Goal: Obtain resource: Download file/media

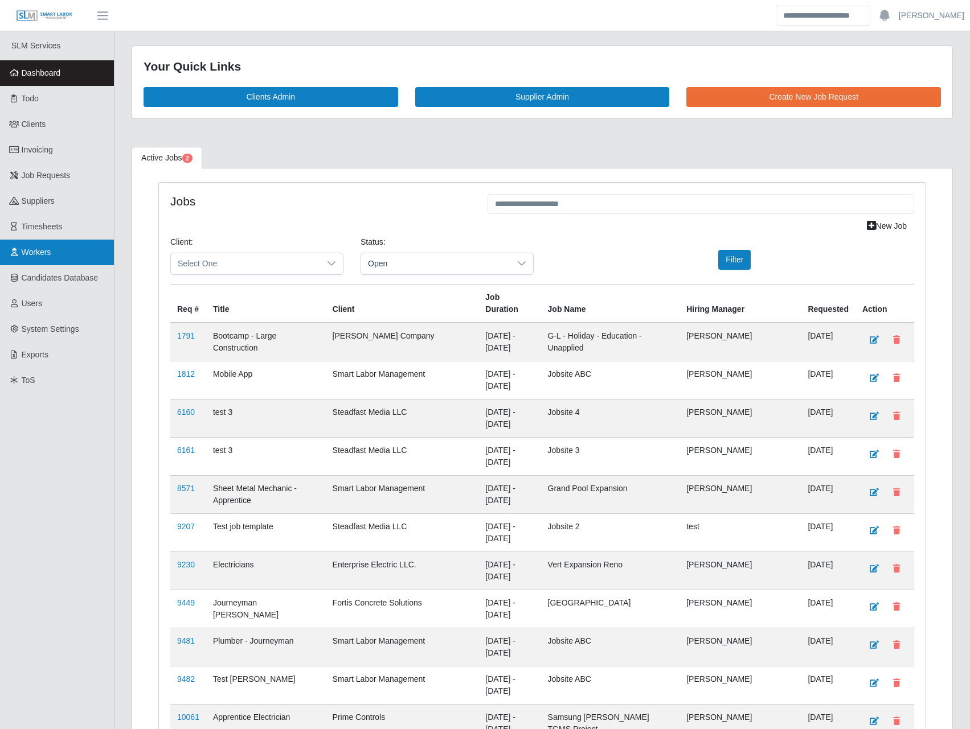
click at [67, 245] on link "Workers" at bounding box center [57, 253] width 114 height 26
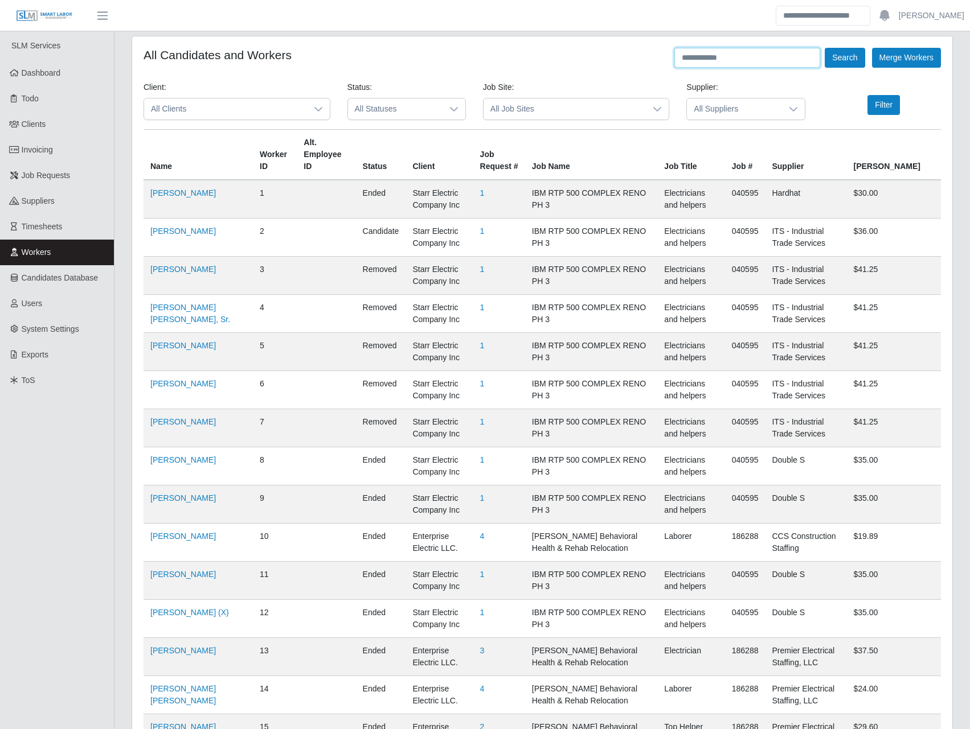
click at [710, 65] on input "text" at bounding box center [747, 58] width 146 height 20
paste input "**********"
type input "**********"
click at [824, 48] on button "Search" at bounding box center [844, 58] width 40 height 20
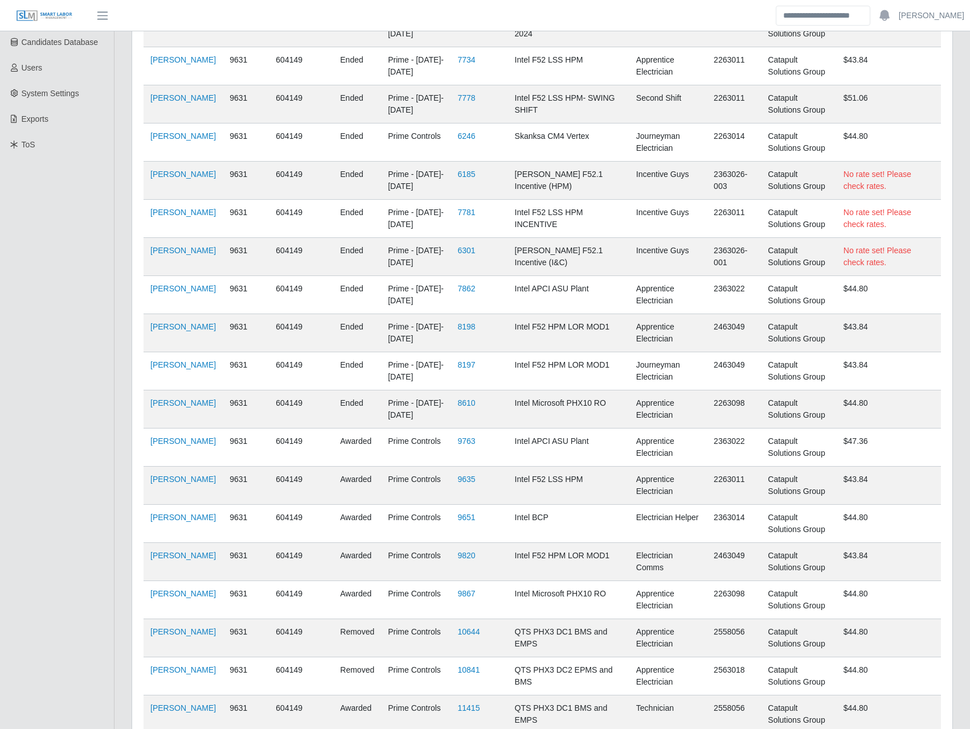
scroll to position [371, 0]
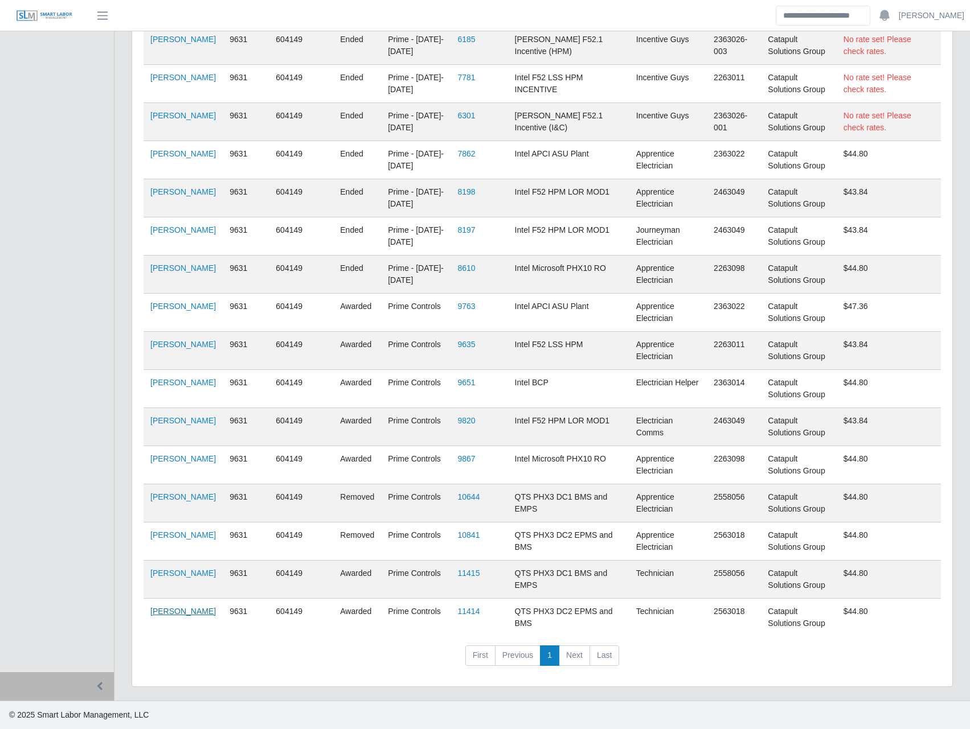
click at [169, 612] on link "Alejandro Guerrero" at bounding box center [182, 611] width 65 height 9
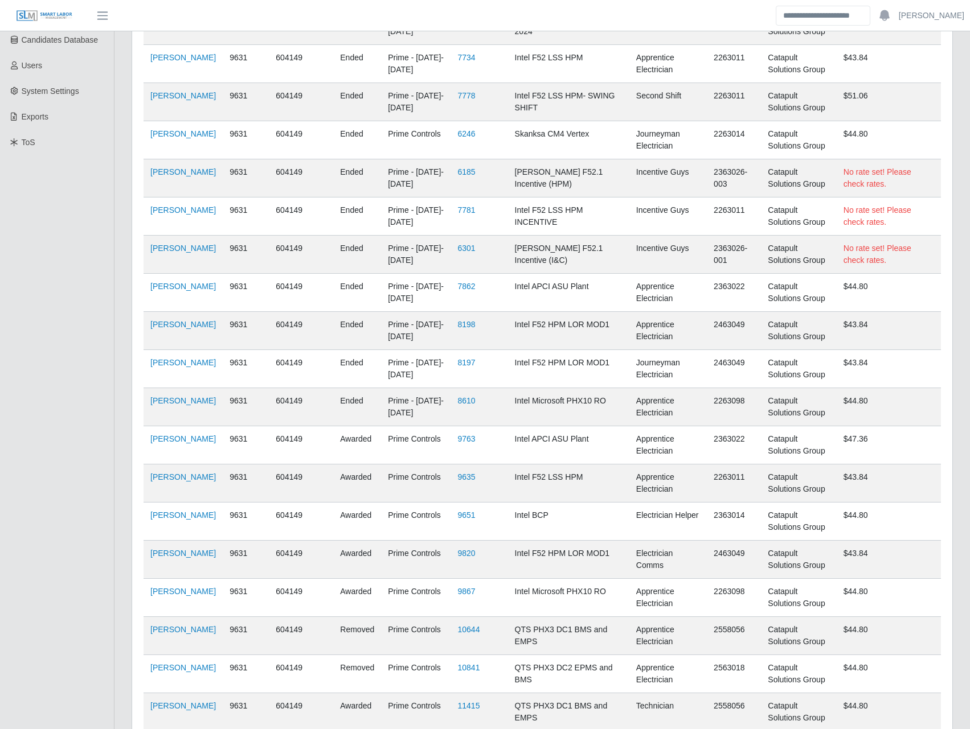
scroll to position [0, 0]
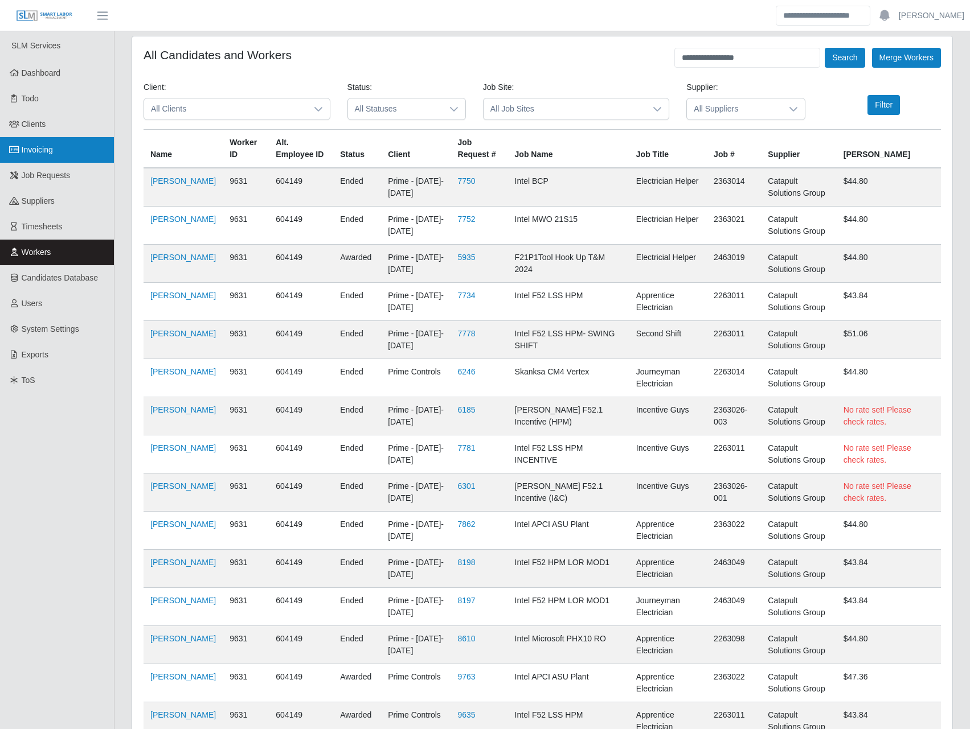
click at [57, 142] on link "Invoicing" at bounding box center [57, 150] width 114 height 26
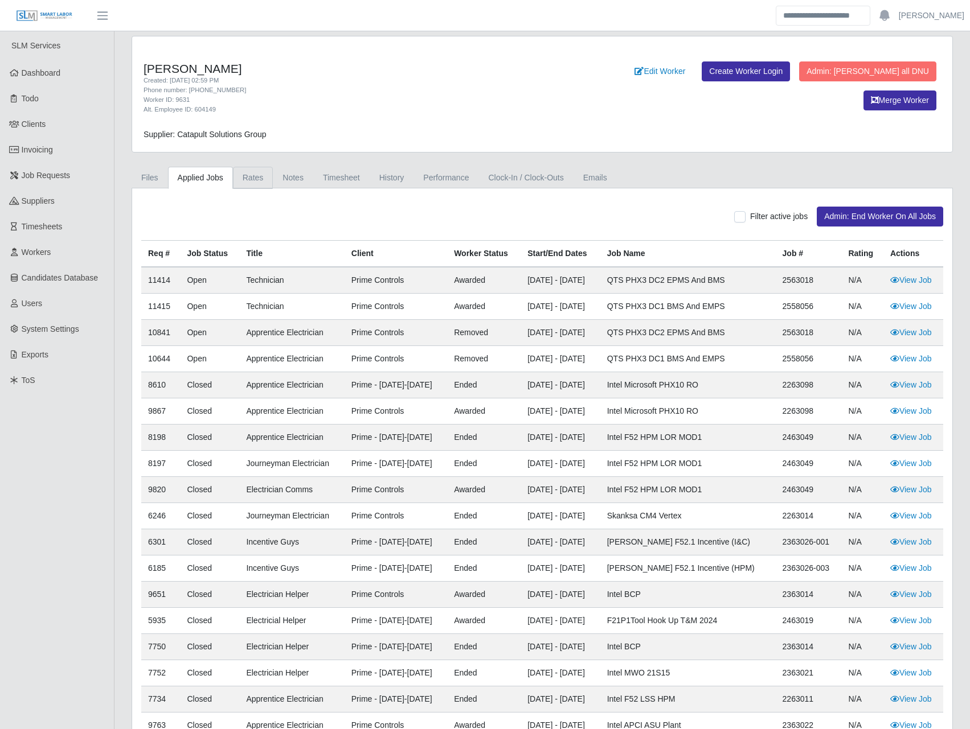
click at [249, 173] on link "Rates" at bounding box center [253, 178] width 40 height 22
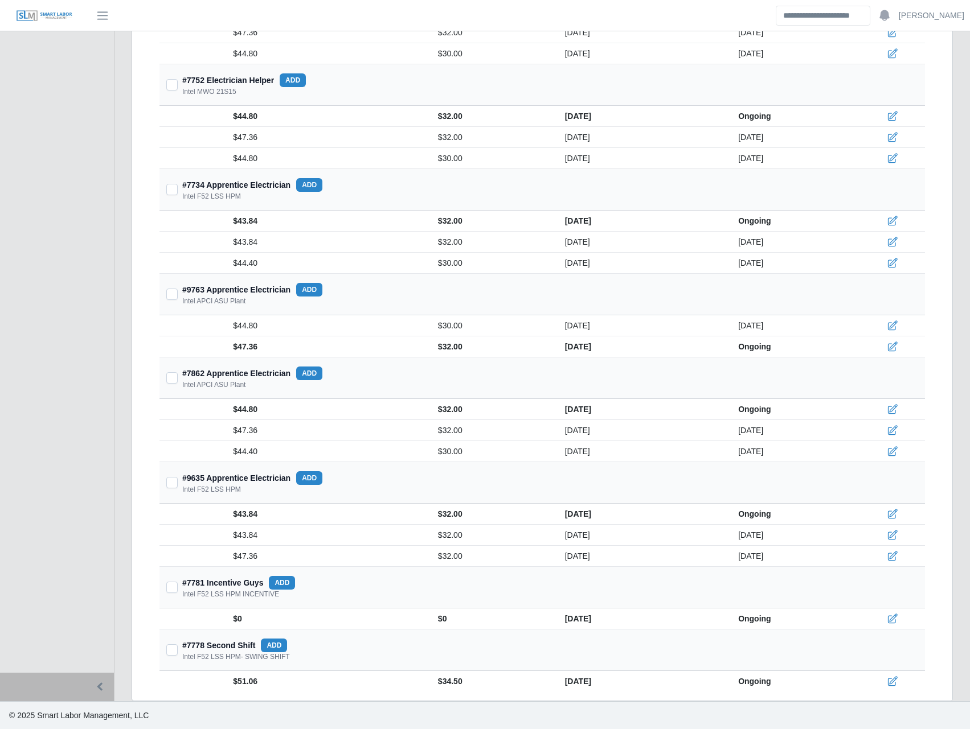
scroll to position [1351, 0]
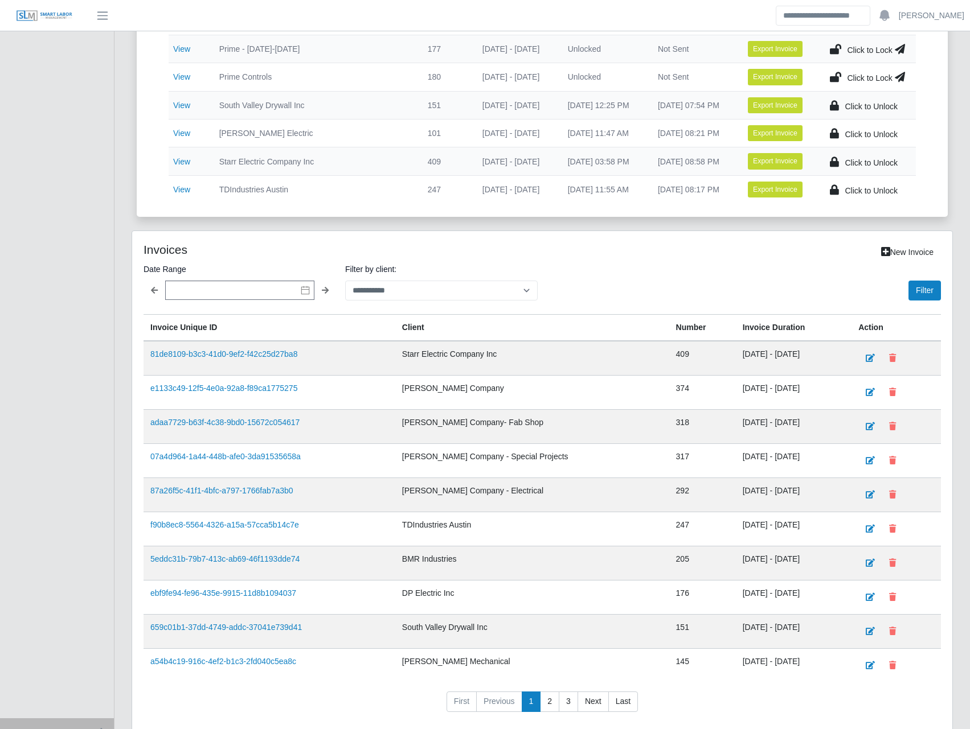
scroll to position [637, 0]
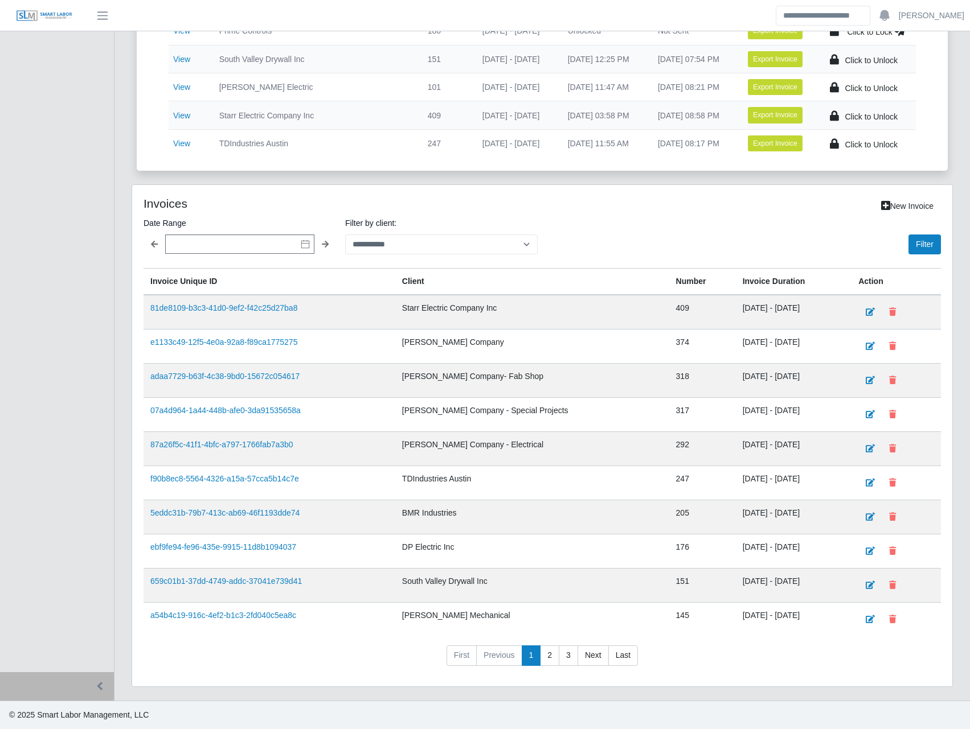
click at [394, 216] on div "Invoices" at bounding box center [304, 206] width 339 height 20
click at [401, 241] on select "**********" at bounding box center [441, 245] width 192 height 20
select select "**********"
click at [345, 235] on select "**********" at bounding box center [441, 245] width 192 height 20
click at [929, 245] on button "Filter" at bounding box center [924, 245] width 32 height 20
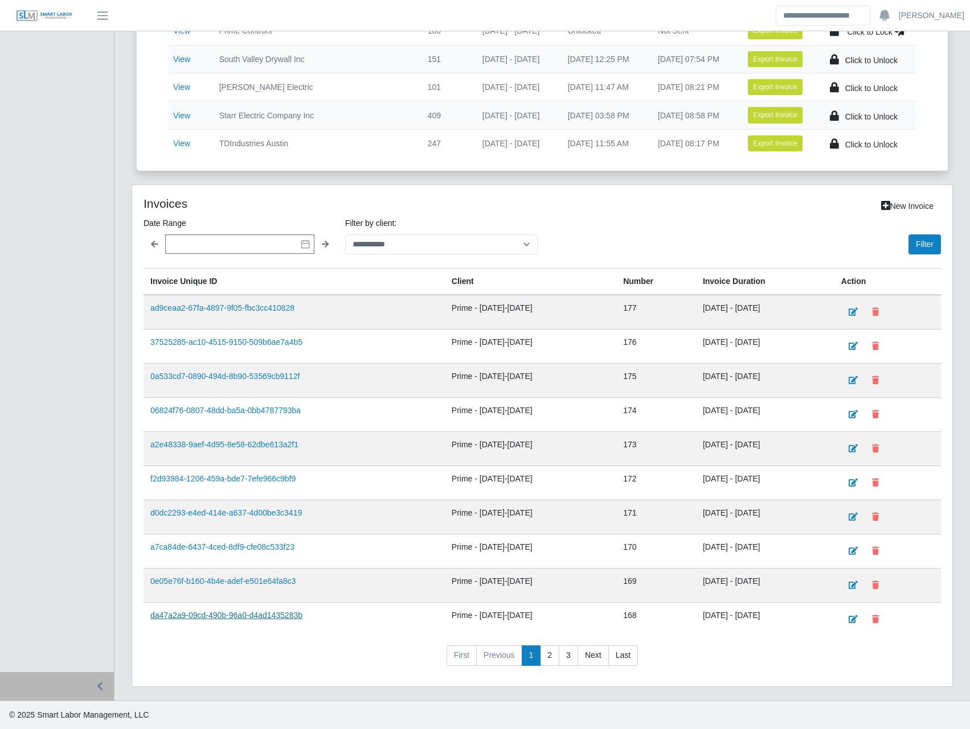
click at [276, 615] on link "da47a2a9-09cd-490b-96a0-d4ad1435283b" at bounding box center [226, 615] width 152 height 9
click at [292, 582] on link "0e05e76f-b160-4b4e-adef-e501e64fa8c3" at bounding box center [222, 581] width 145 height 9
click at [285, 545] on link "a7ca84de-6437-4ced-8df9-cfe08c533f23" at bounding box center [222, 547] width 144 height 9
click at [294, 512] on link "d0dc2293-e4ed-414e-a637-4d00be3c3419" at bounding box center [225, 512] width 151 height 9
click at [281, 477] on link "f2d93984-1206-459a-bde7-7efe966c9bf9" at bounding box center [222, 478] width 145 height 9
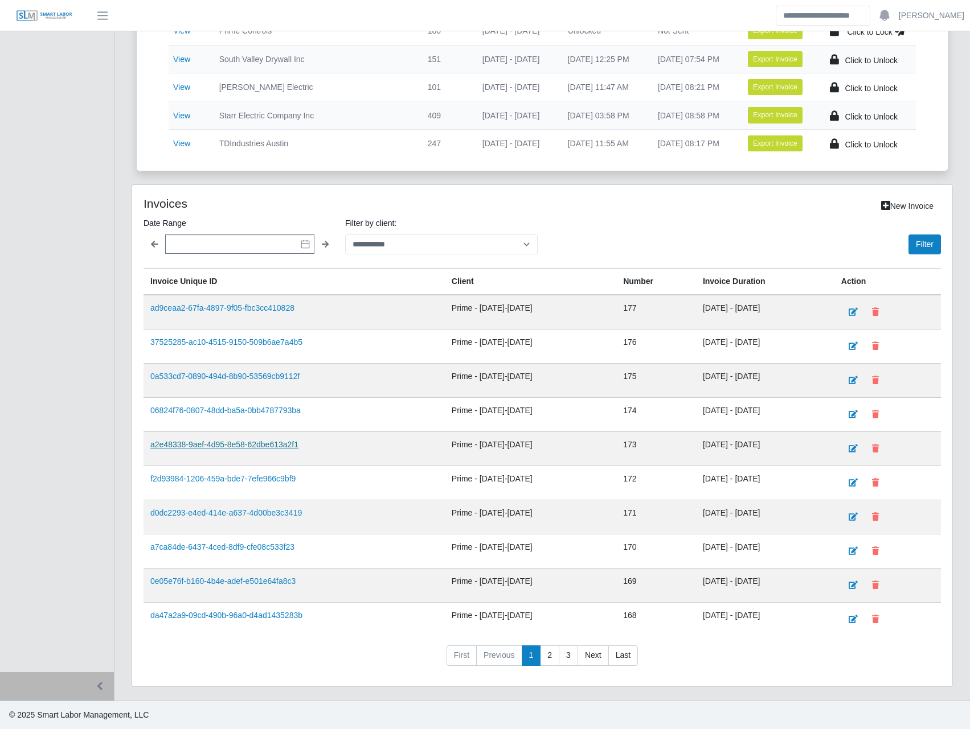
click at [283, 447] on link "a2e48338-9aef-4d95-8e58-62dbe613a2f1" at bounding box center [224, 444] width 148 height 9
click at [285, 413] on link "06824f76-0807-48dd-ba5a-0bb4787793ba" at bounding box center [225, 410] width 150 height 9
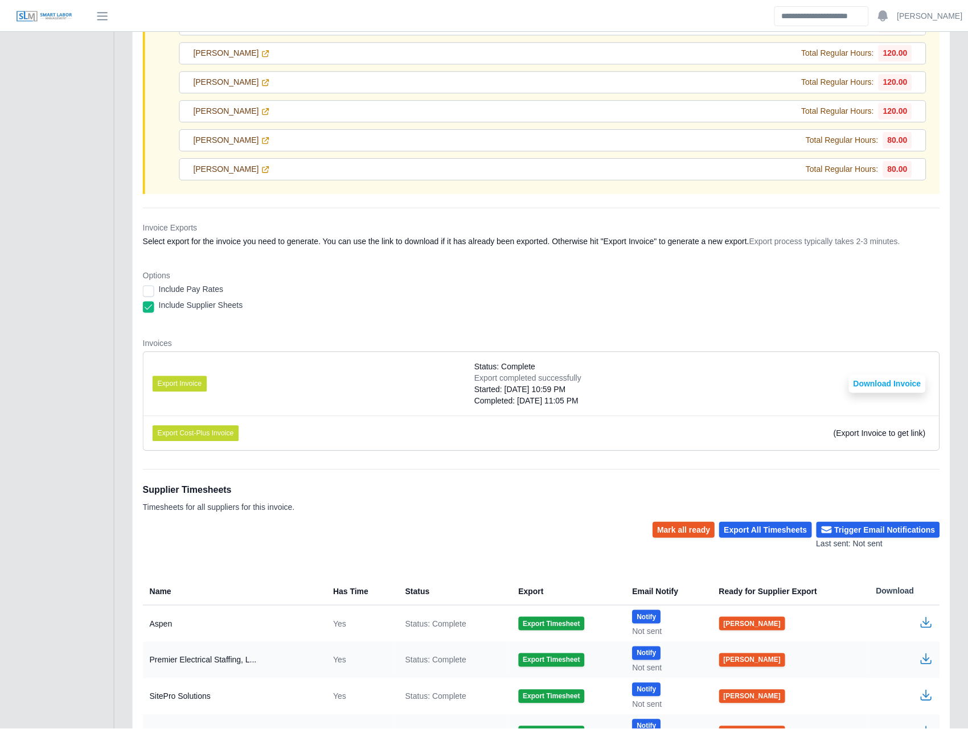
scroll to position [9315, 0]
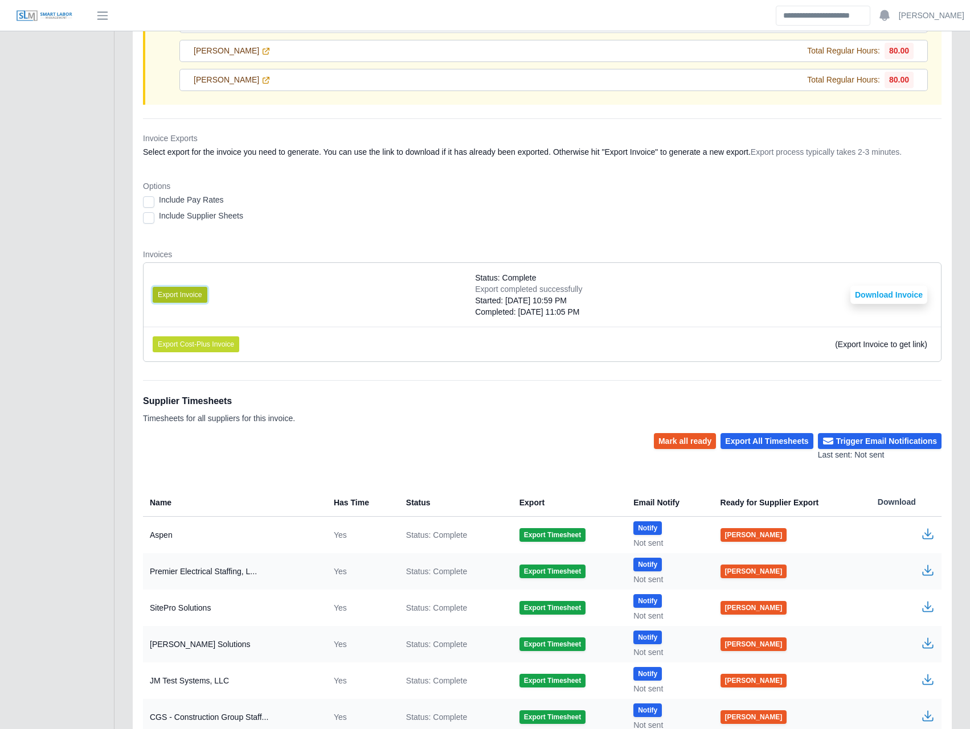
click at [193, 297] on button "Export Invoice" at bounding box center [180, 295] width 55 height 16
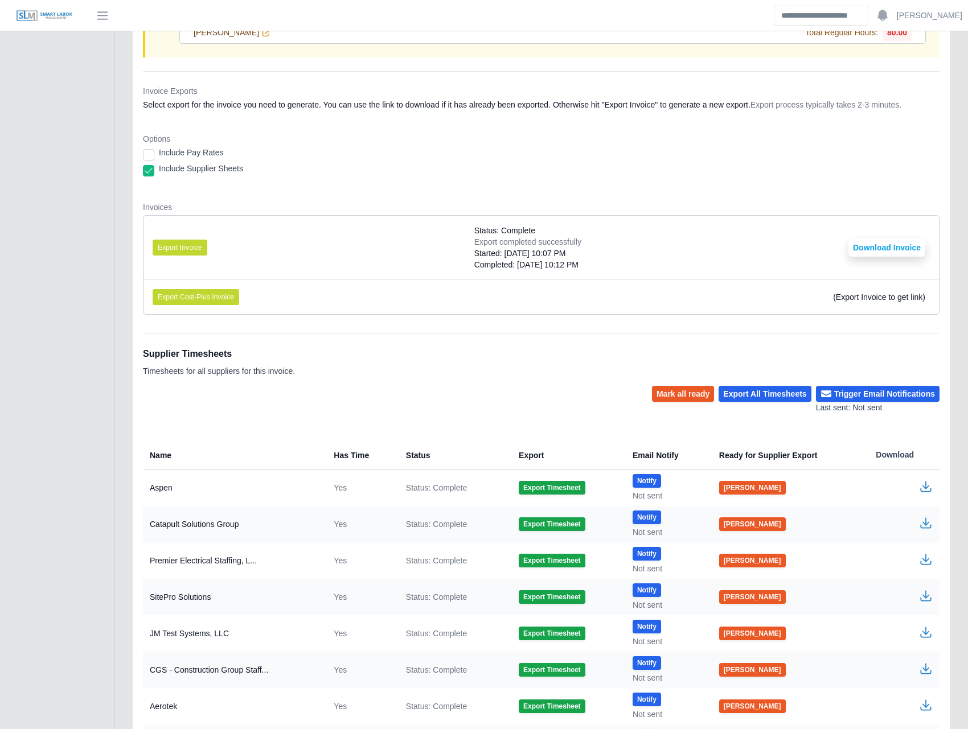
scroll to position [9337, 0]
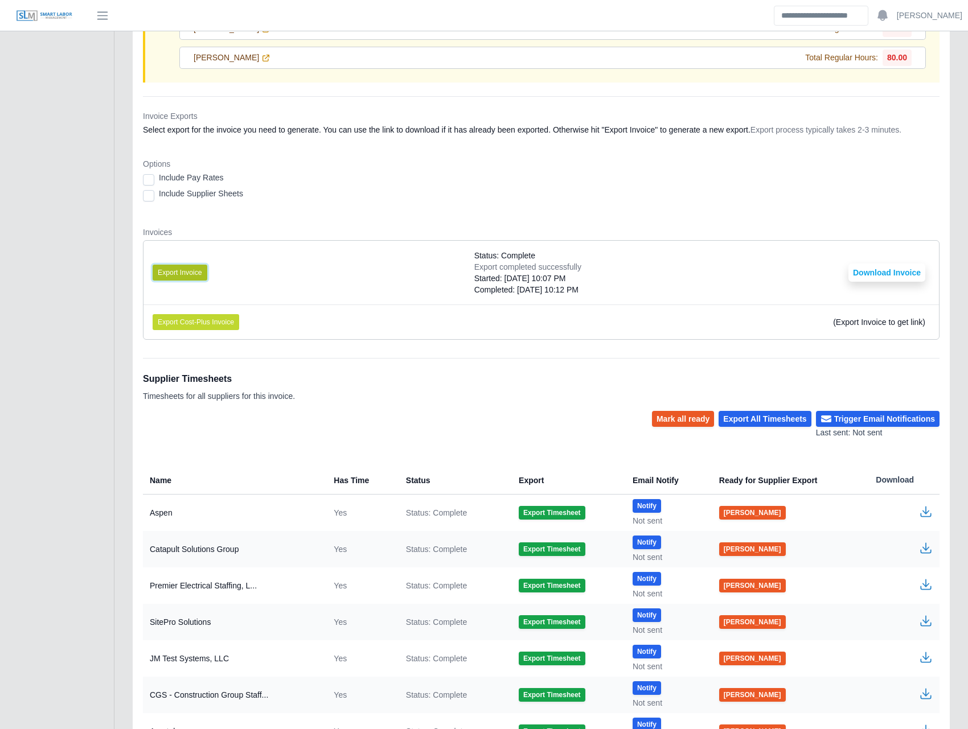
click at [196, 281] on button "Export Invoice" at bounding box center [180, 273] width 55 height 16
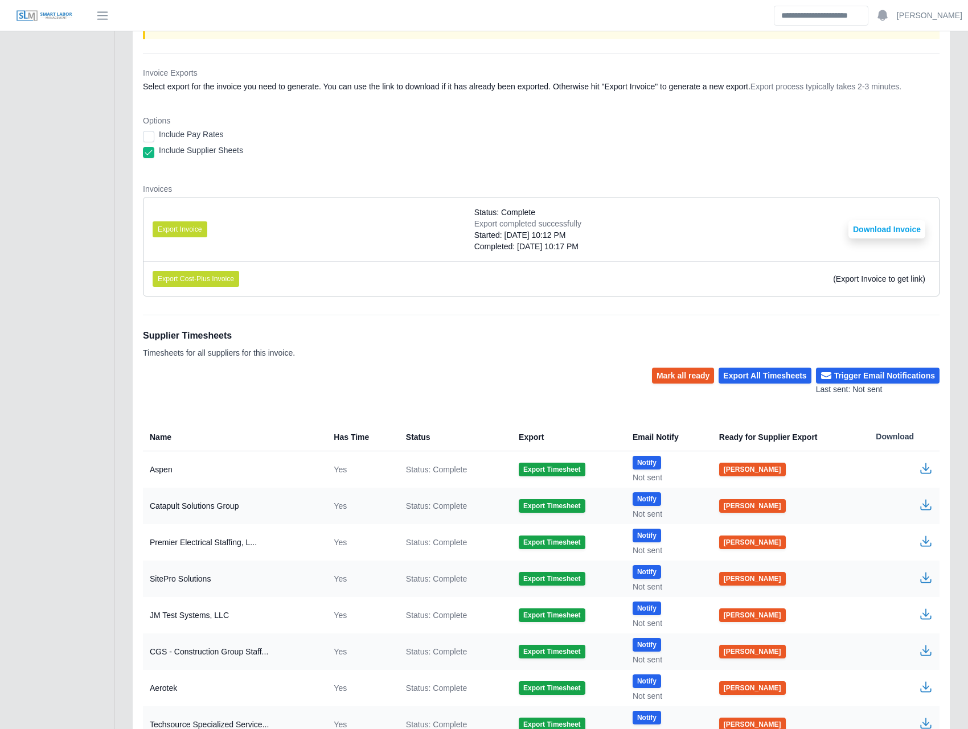
scroll to position [9297, 0]
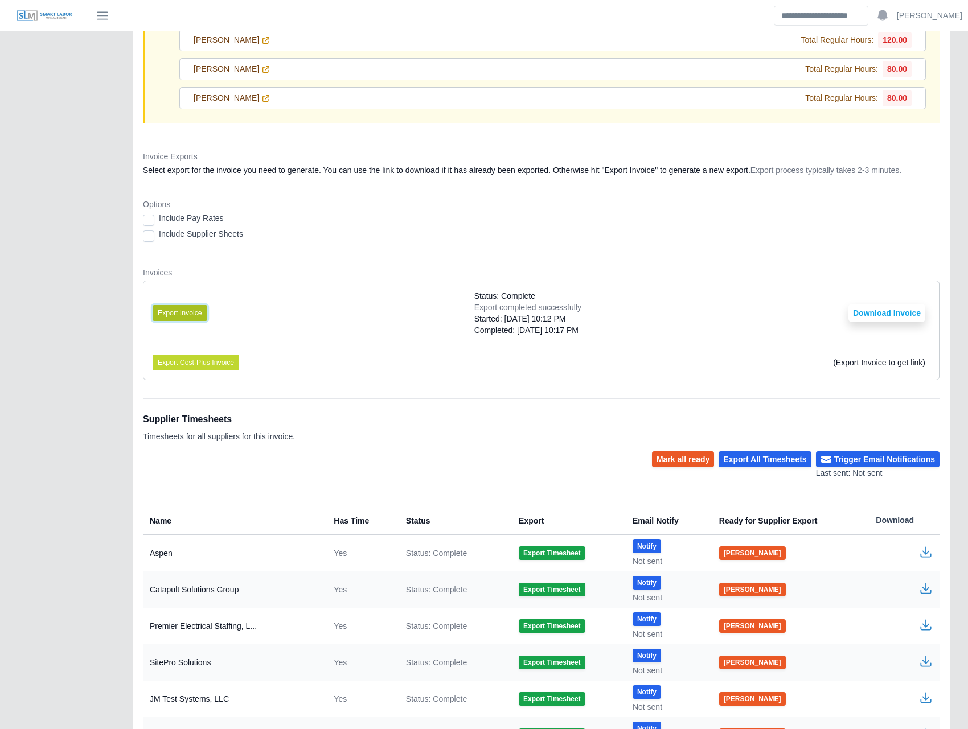
click at [191, 314] on button "Export Invoice" at bounding box center [180, 313] width 55 height 16
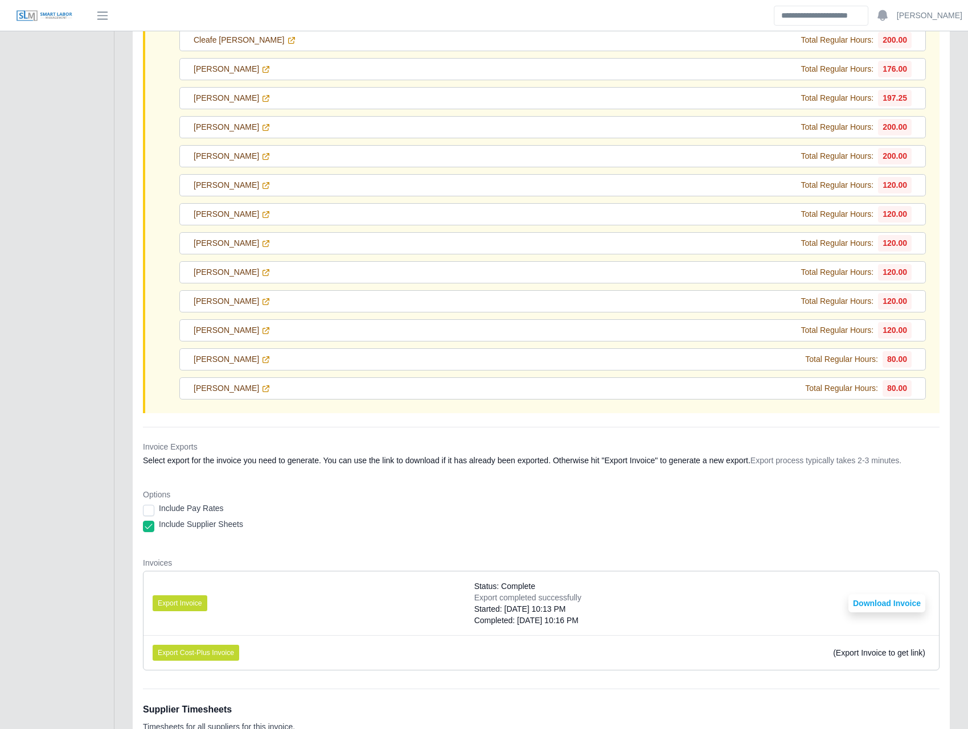
scroll to position [9085, 0]
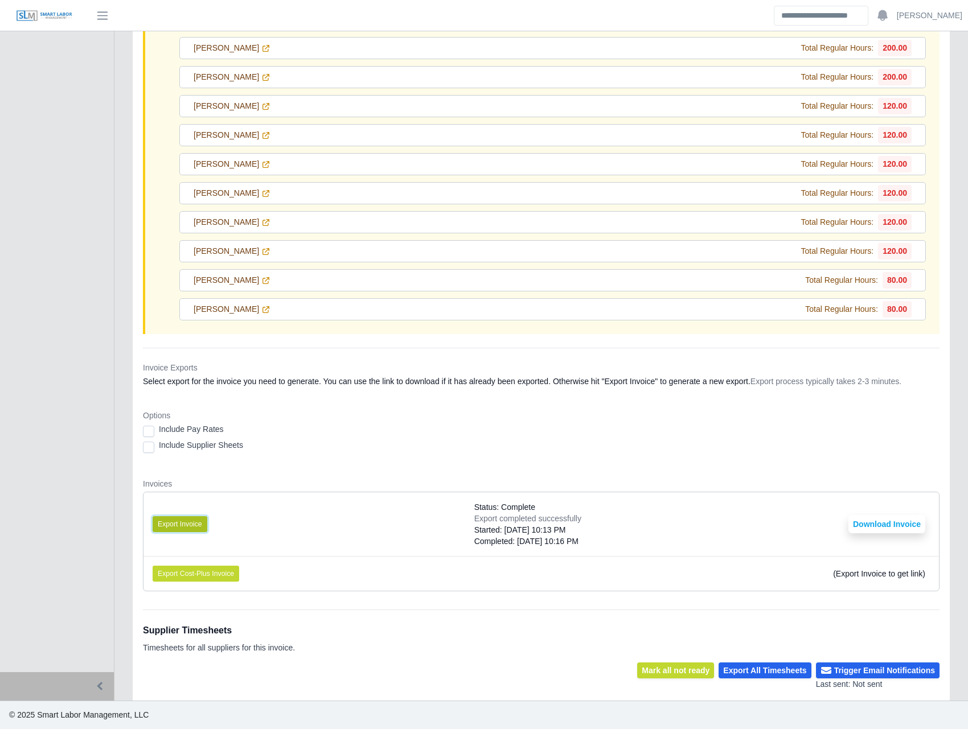
click at [175, 528] on button "Export Invoice" at bounding box center [180, 524] width 55 height 16
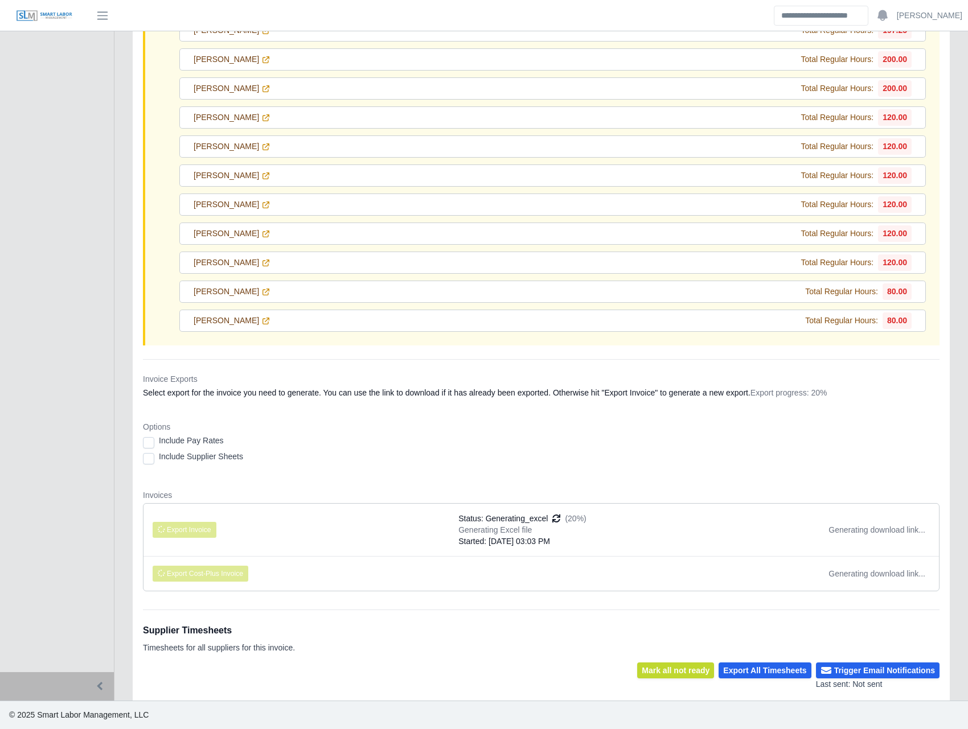
scroll to position [9074, 0]
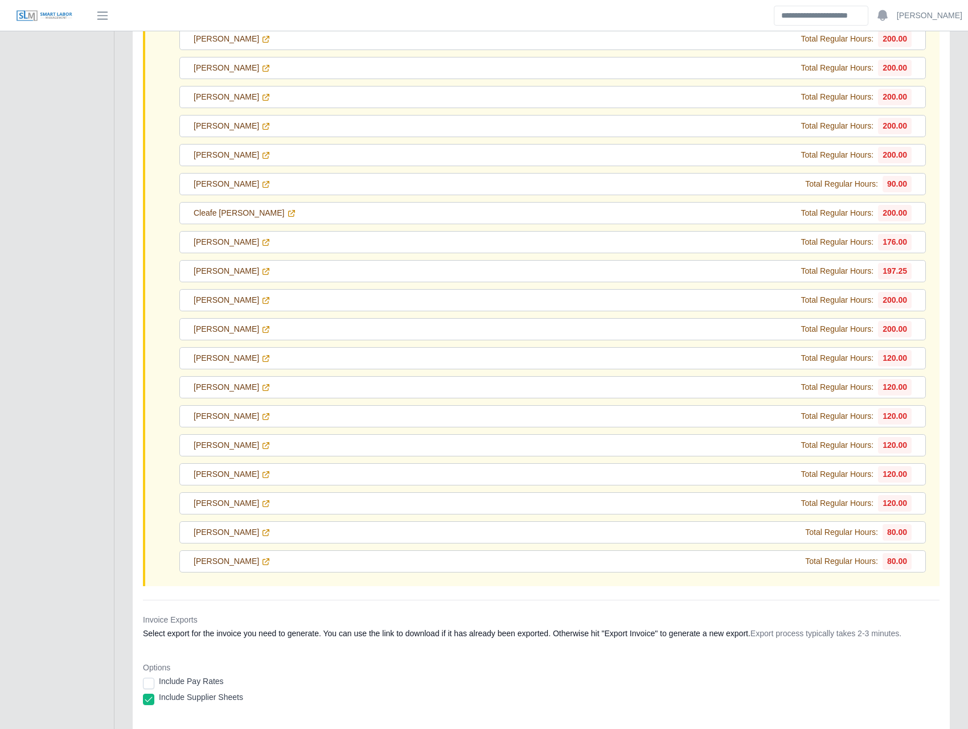
scroll to position [9085, 0]
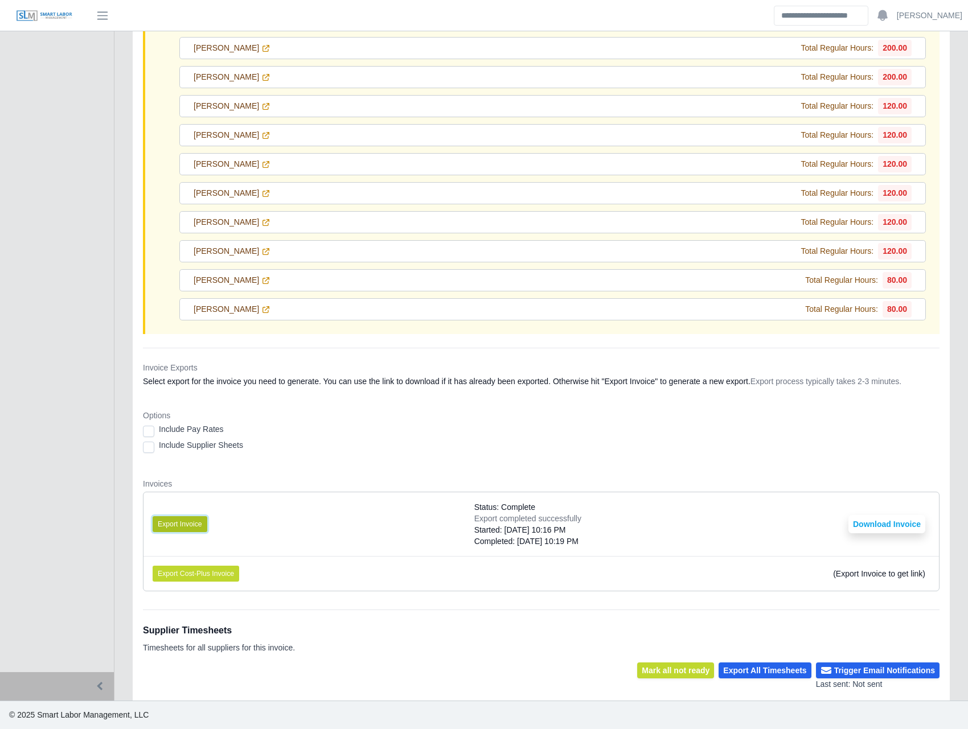
click at [177, 526] on button "Export Invoice" at bounding box center [180, 524] width 55 height 16
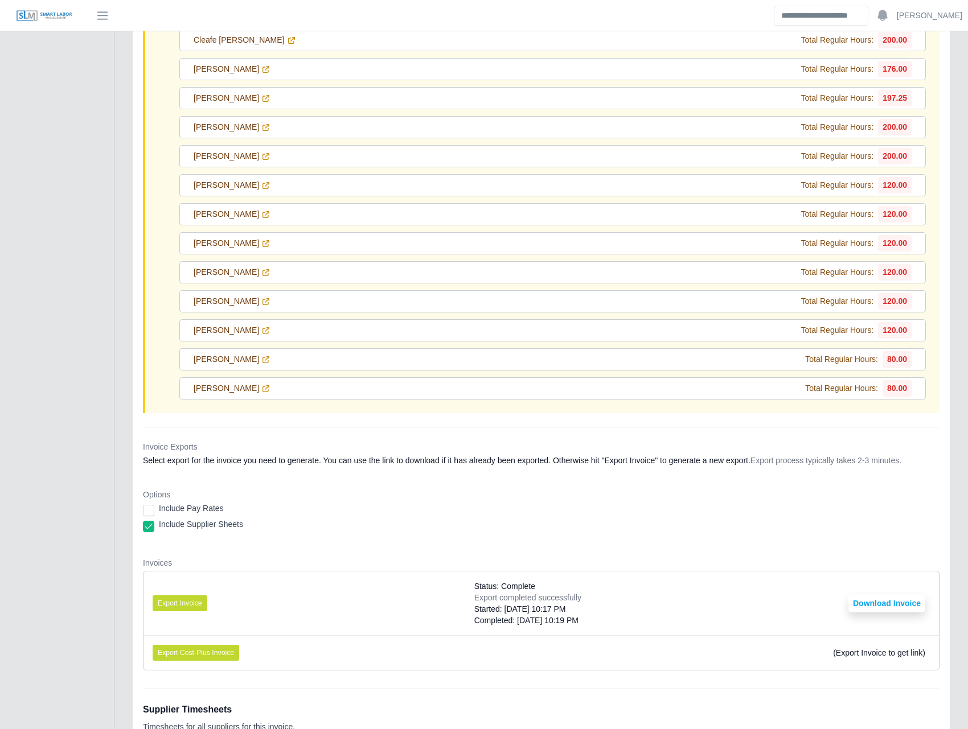
scroll to position [9085, 0]
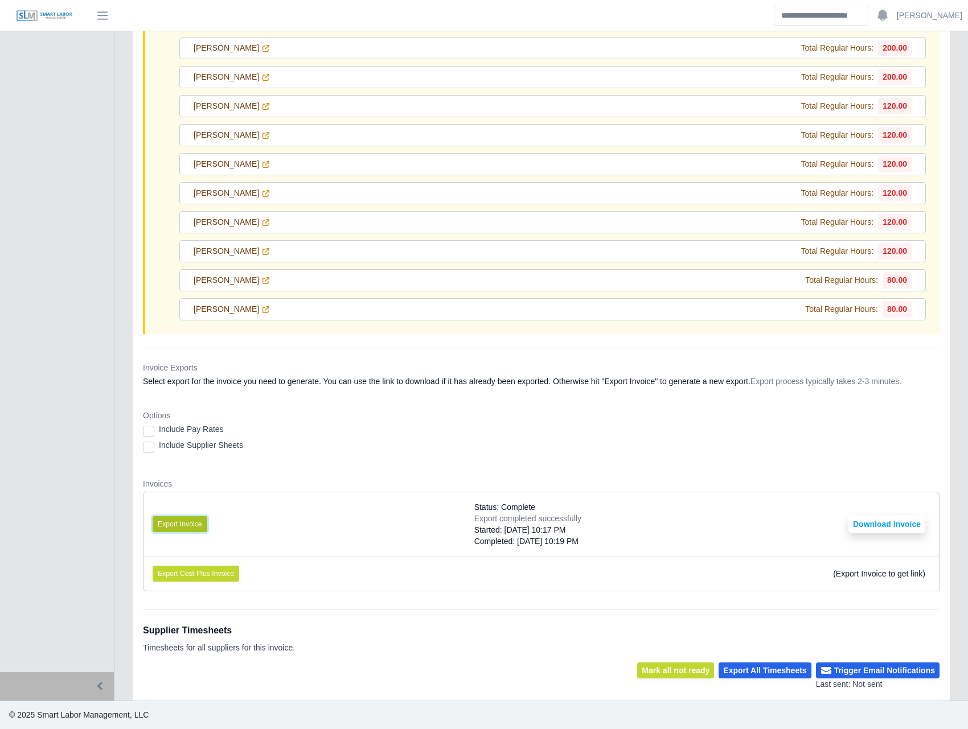
click at [178, 520] on button "Export Invoice" at bounding box center [180, 524] width 55 height 16
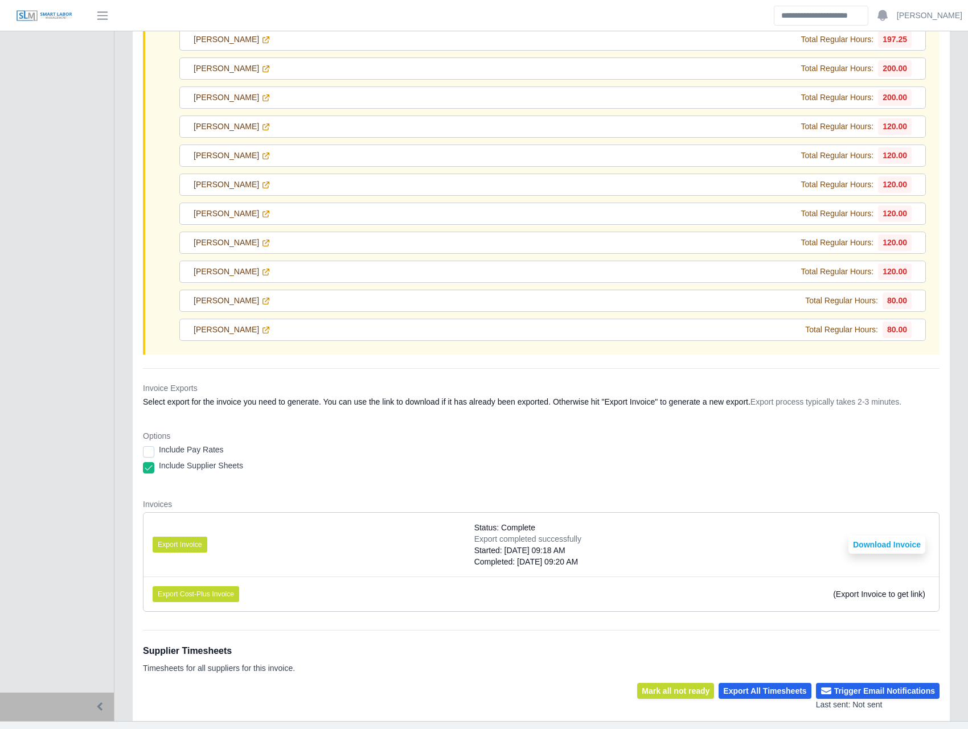
scroll to position [9085, 0]
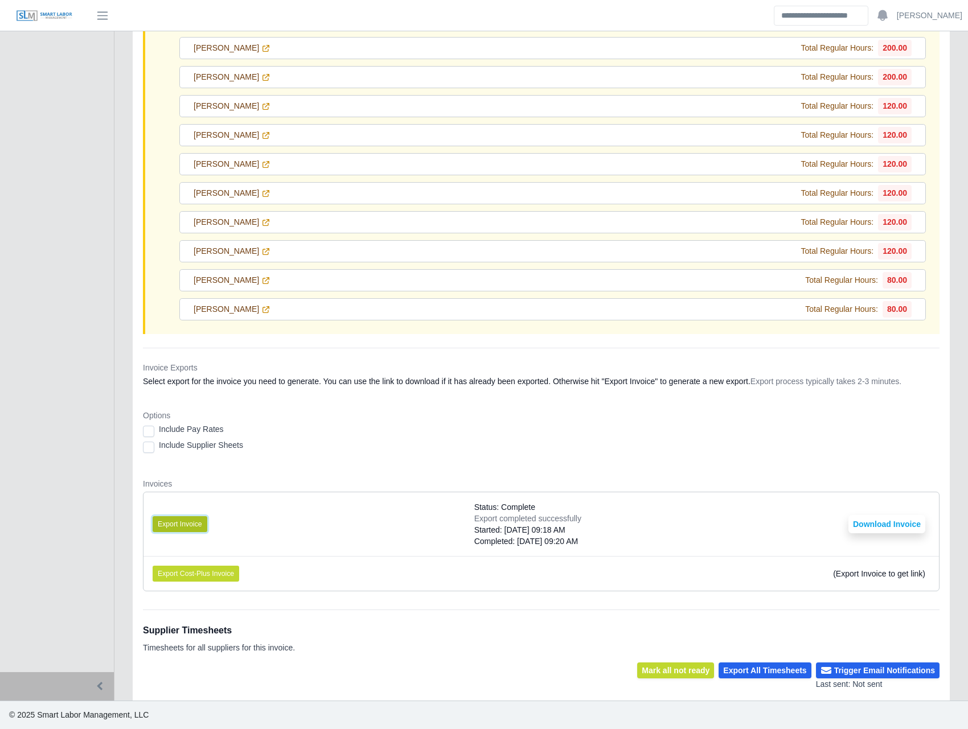
click at [181, 523] on button "Export Invoice" at bounding box center [180, 524] width 55 height 16
